Goal: Task Accomplishment & Management: Manage account settings

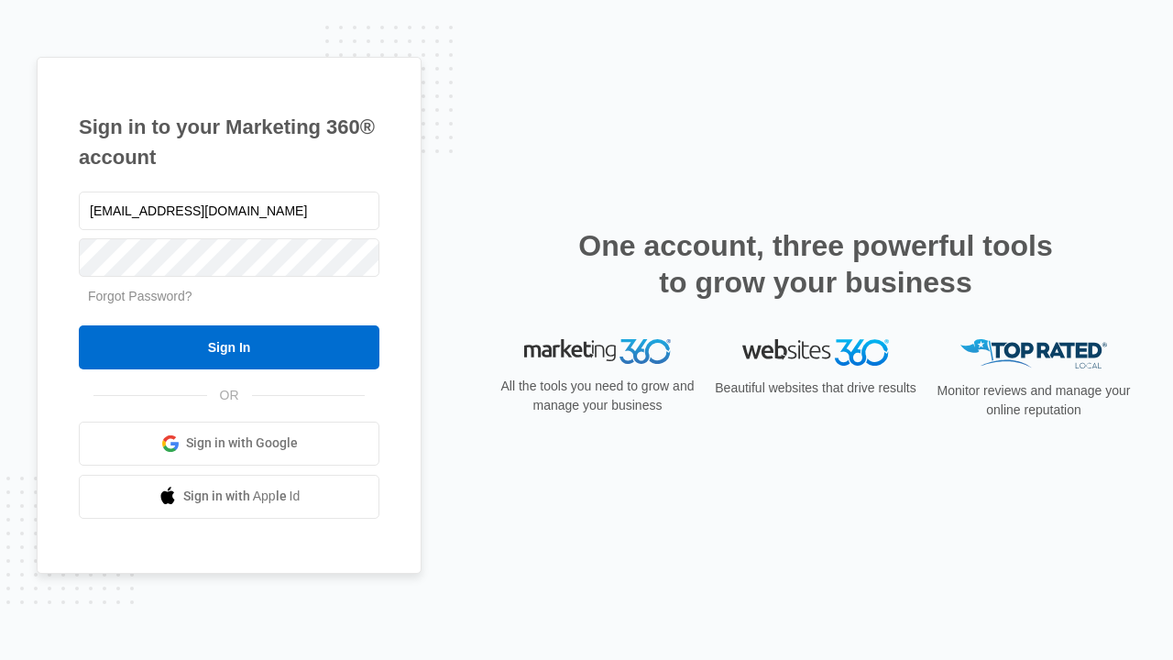
type input "[EMAIL_ADDRESS][DOMAIN_NAME]"
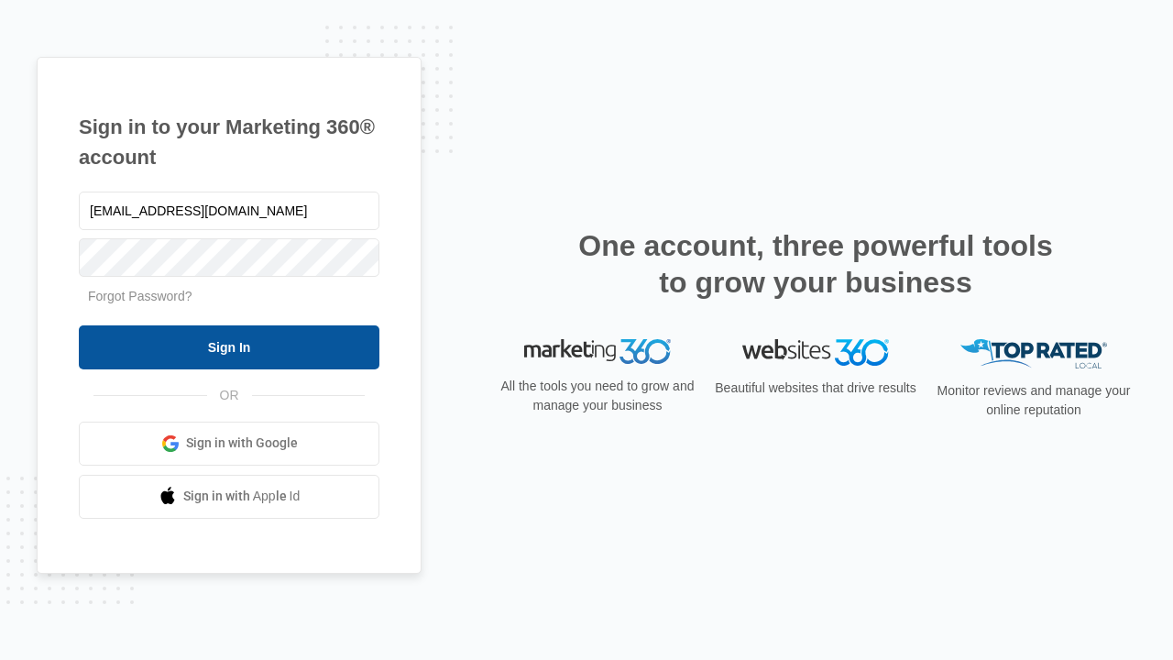
click at [229, 346] on input "Sign In" at bounding box center [229, 347] width 301 height 44
